Goal: Task Accomplishment & Management: Manage account settings

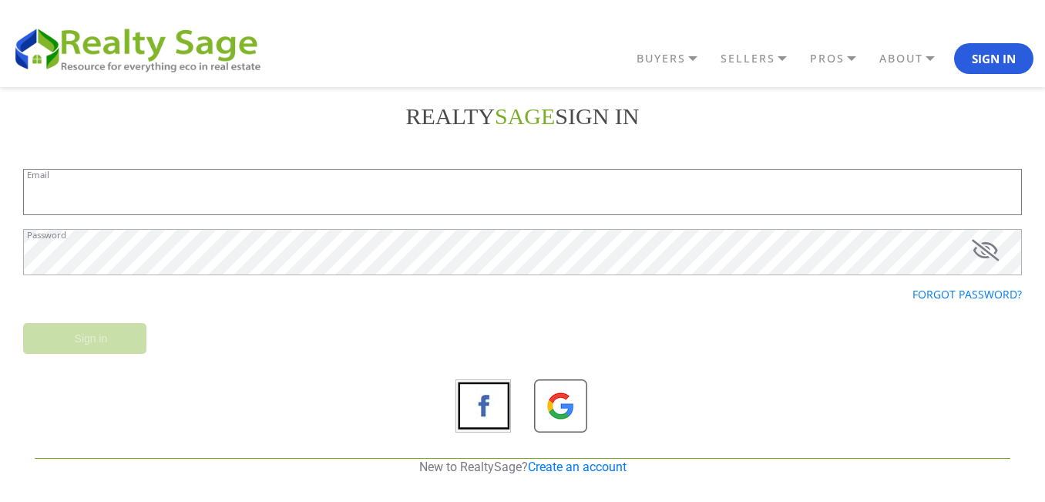
click at [288, 189] on input "Email" at bounding box center [522, 192] width 999 height 46
paste input "[DOMAIN_NAME][EMAIL_ADDRESS][DOMAIN_NAME]"
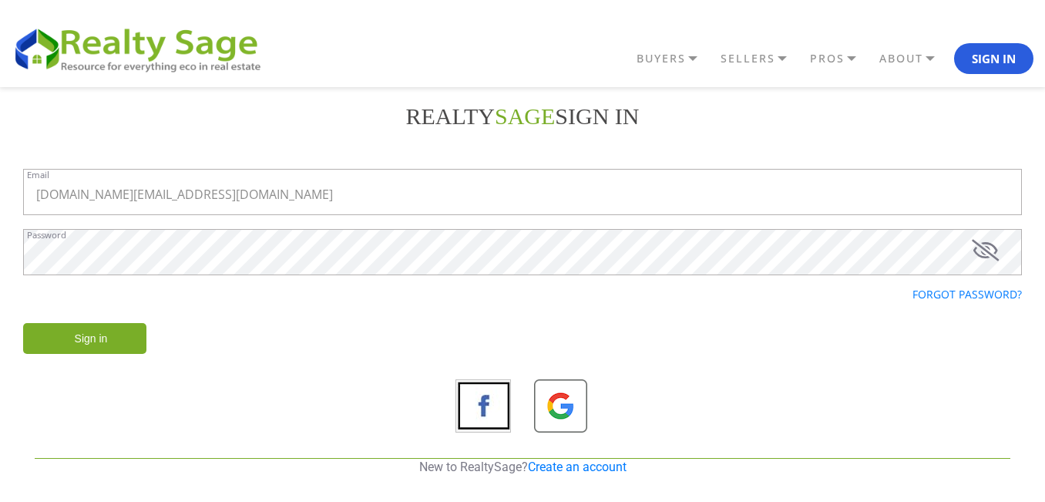
click at [123, 332] on input "Sign in" at bounding box center [84, 338] width 123 height 31
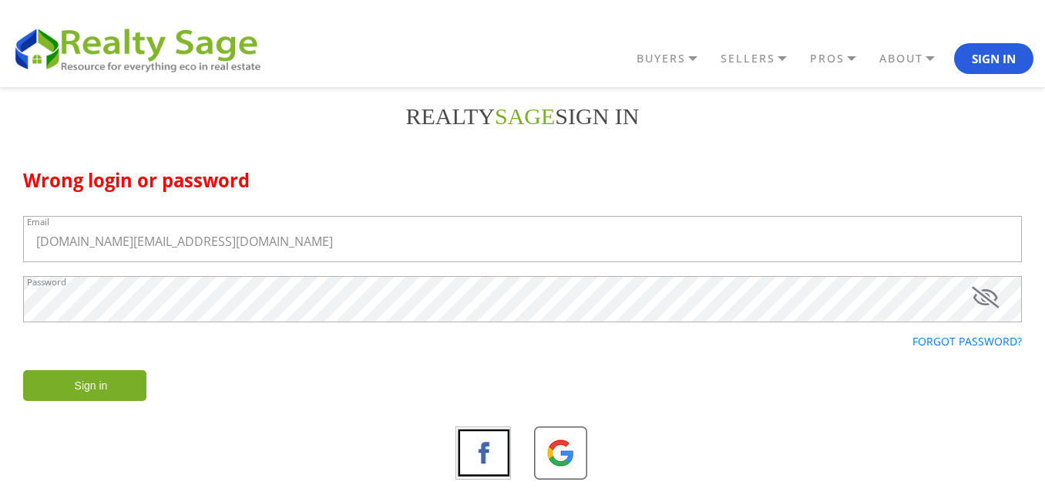
click at [980, 304] on icon at bounding box center [985, 298] width 27 height 22
click at [191, 251] on input "[DOMAIN_NAME][EMAIL_ADDRESS][DOMAIN_NAME]" at bounding box center [522, 239] width 999 height 46
paste input "hb@rooneyhomes"
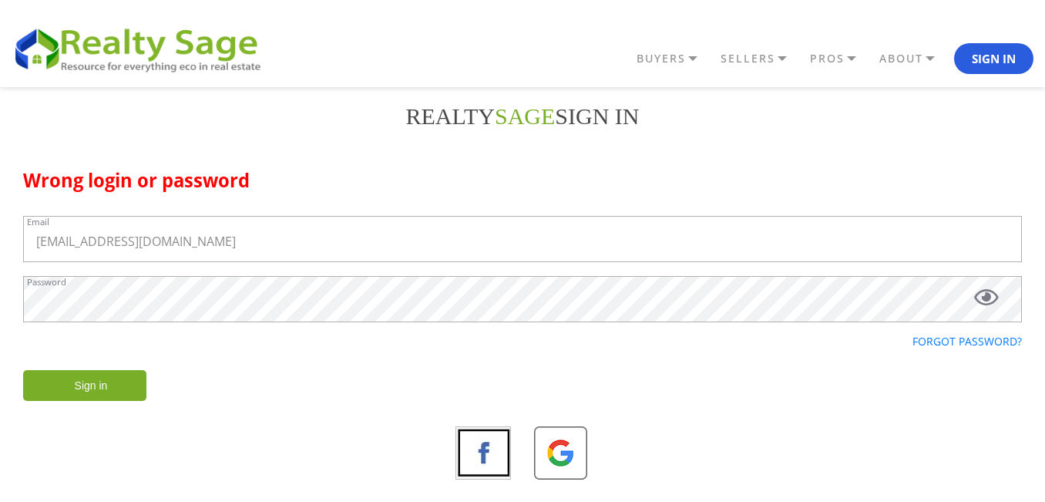
click at [123, 384] on input "Sign in" at bounding box center [84, 385] width 123 height 31
click at [214, 244] on input "[EMAIL_ADDRESS][DOMAIN_NAME]" at bounding box center [522, 239] width 999 height 46
paste input "[DOMAIN_NAME][EMAIL_ADDRESS]"
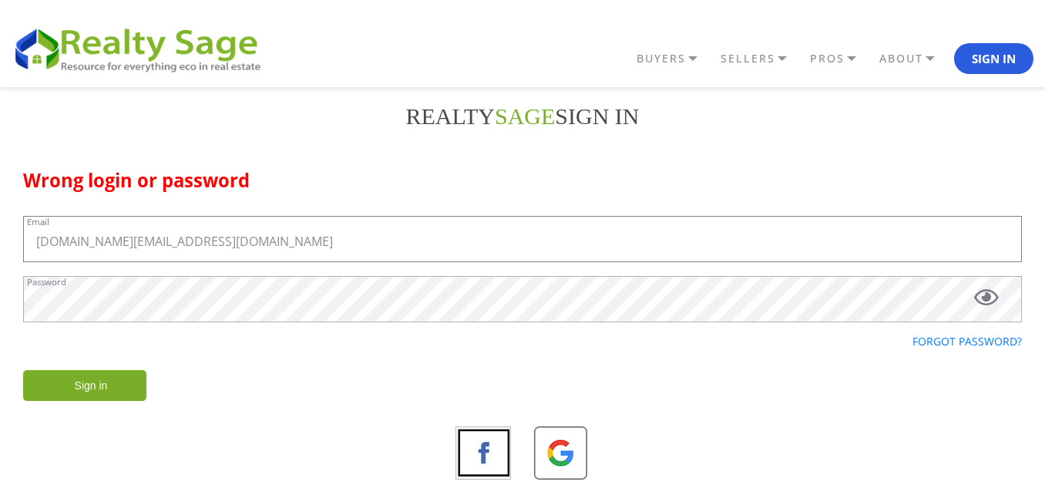
type input "[DOMAIN_NAME][EMAIL_ADDRESS][DOMAIN_NAME]"
click at [96, 385] on input "Sign in" at bounding box center [84, 385] width 123 height 31
